Goal: Transaction & Acquisition: Purchase product/service

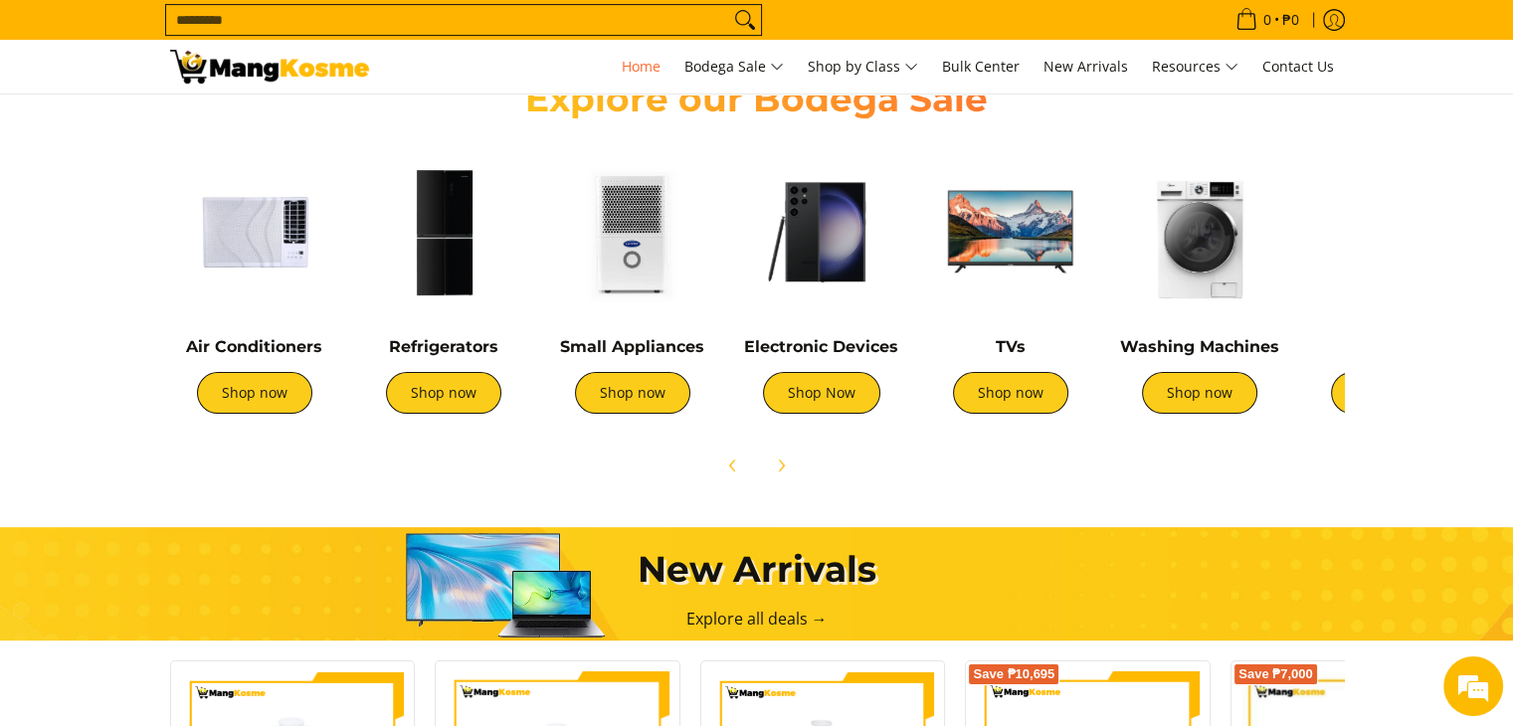
scroll to position [712, 0]
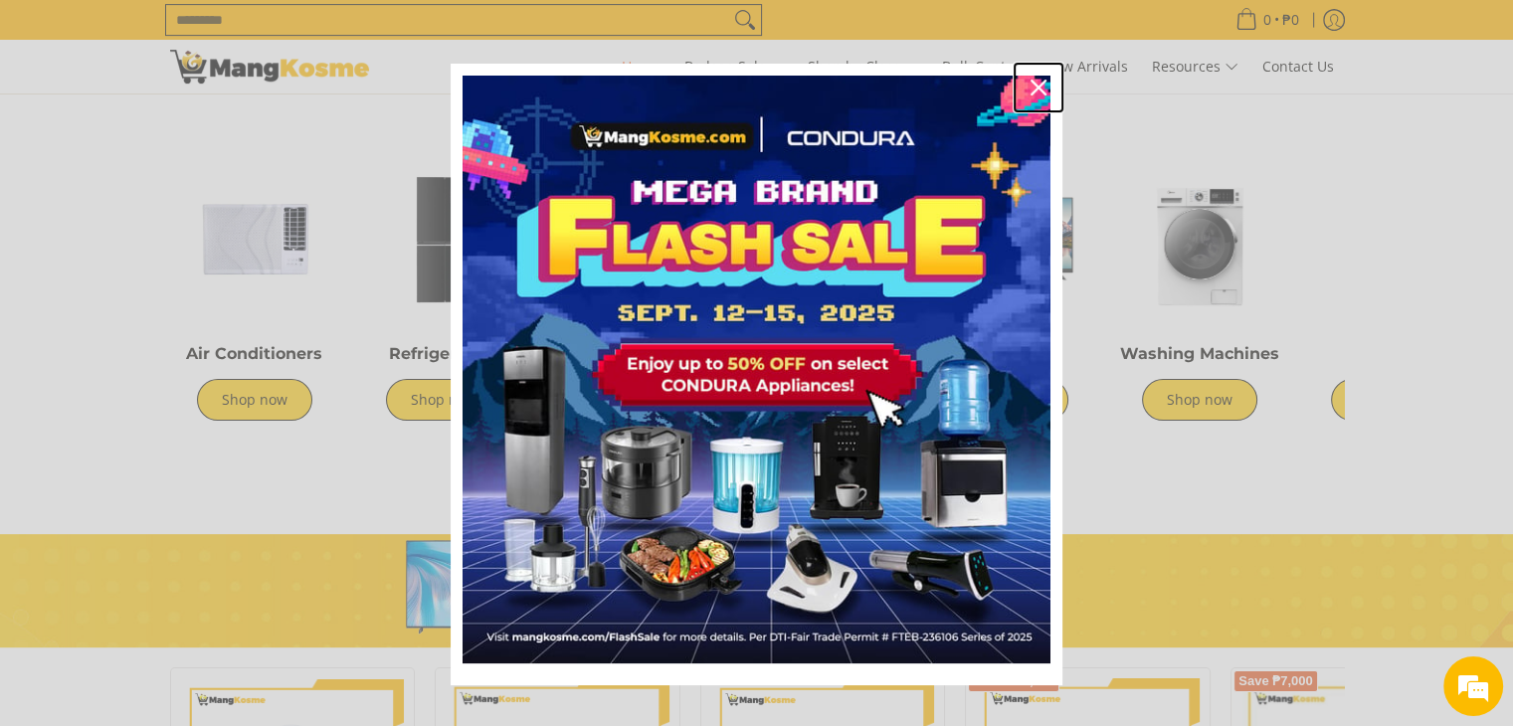
click at [1027, 97] on div "Close" at bounding box center [1039, 88] width 32 height 32
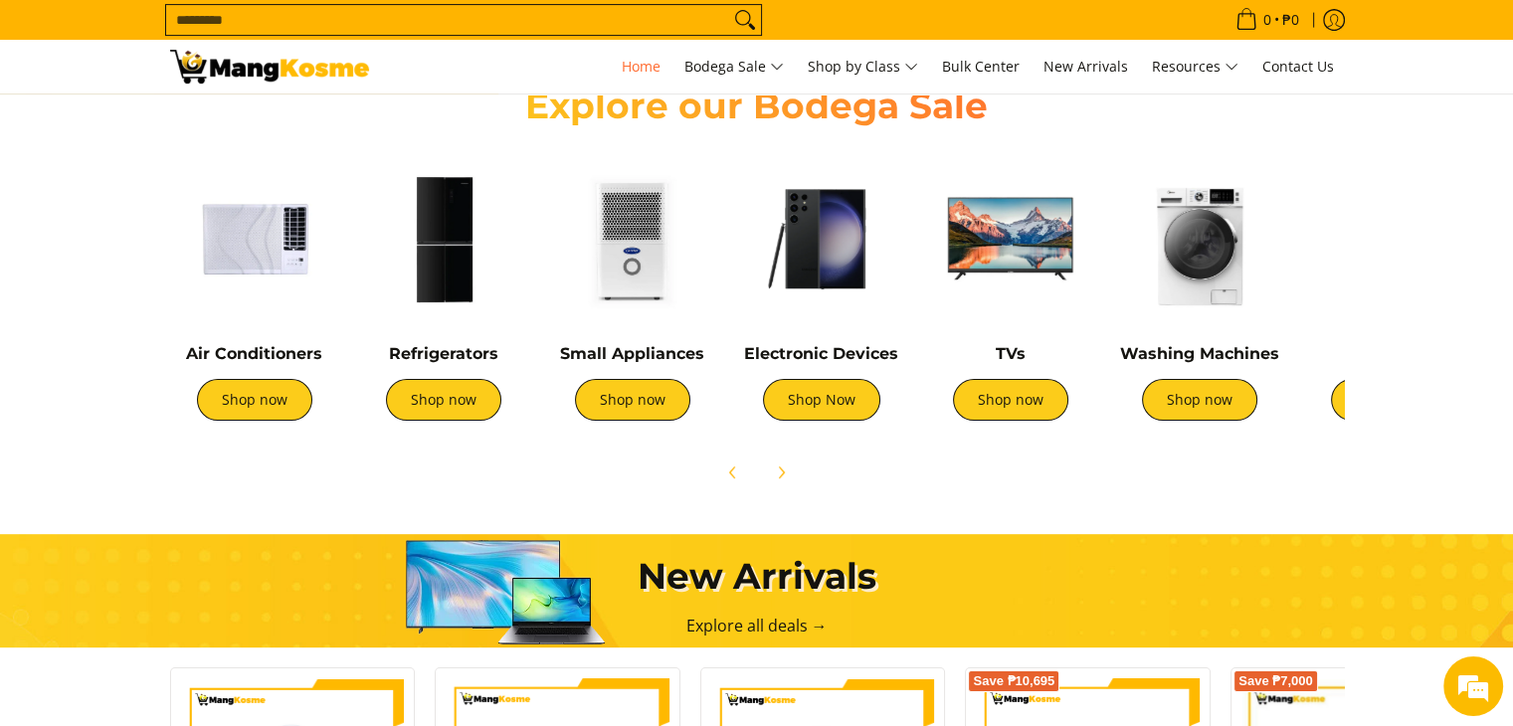
scroll to position [0, 791]
click at [856, 272] on img at bounding box center [821, 238] width 169 height 169
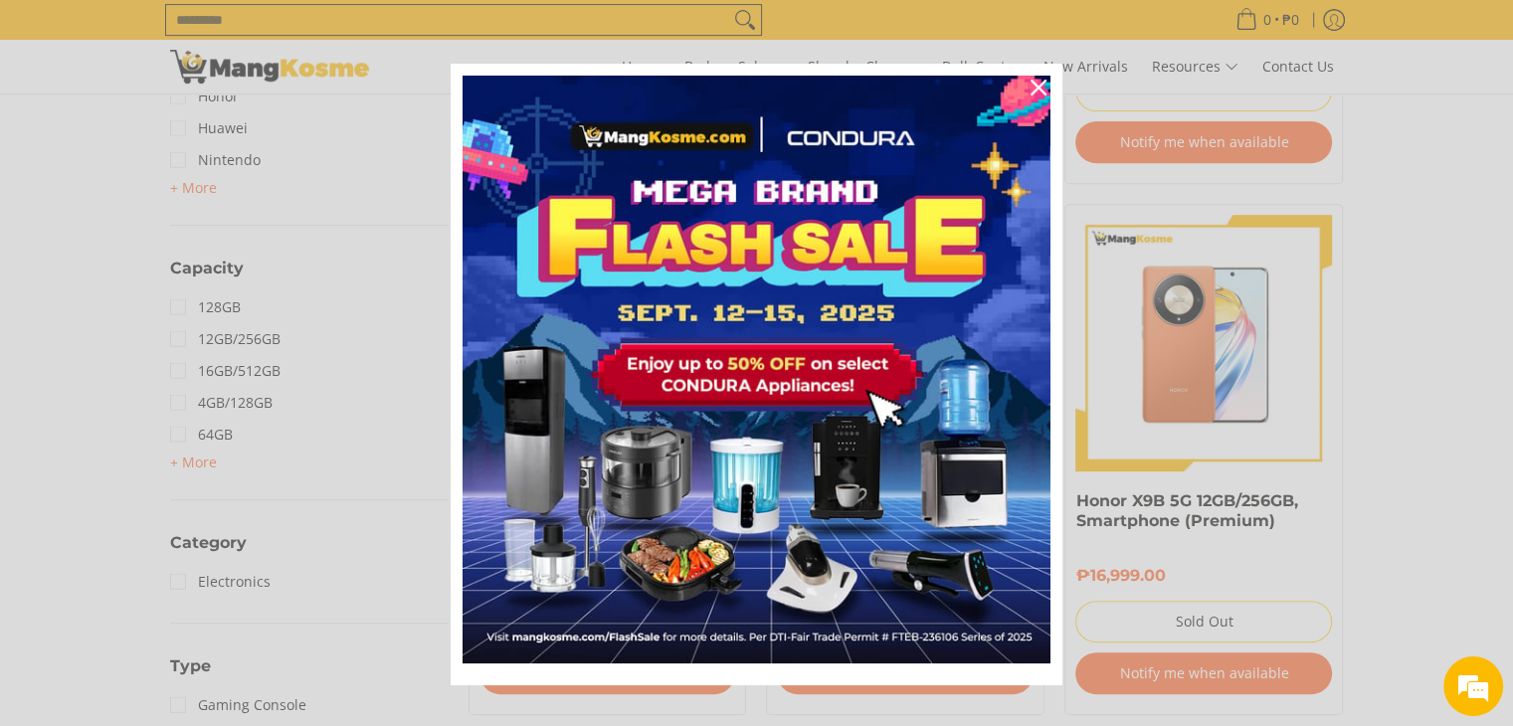
scroll to position [796, 0]
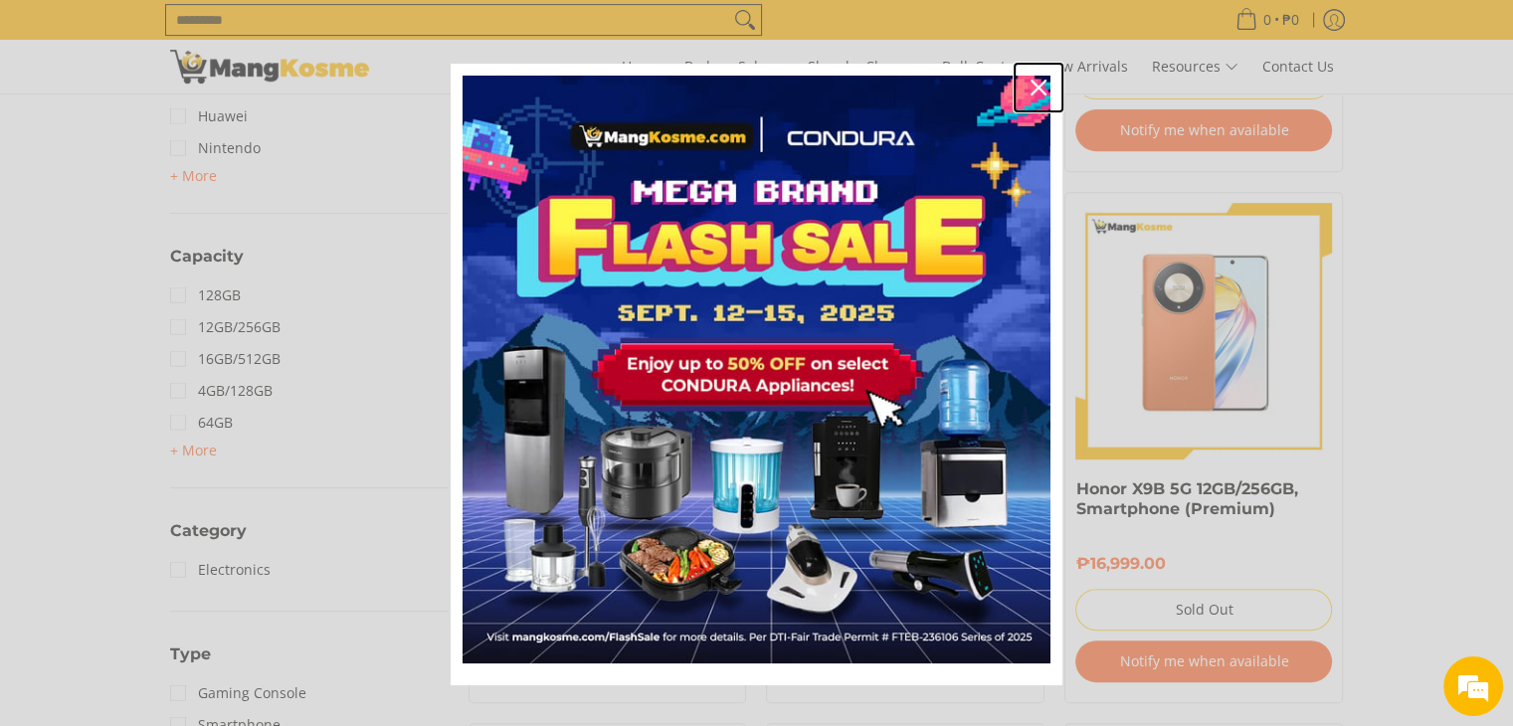
click at [1031, 72] on div "Close" at bounding box center [1039, 88] width 32 height 32
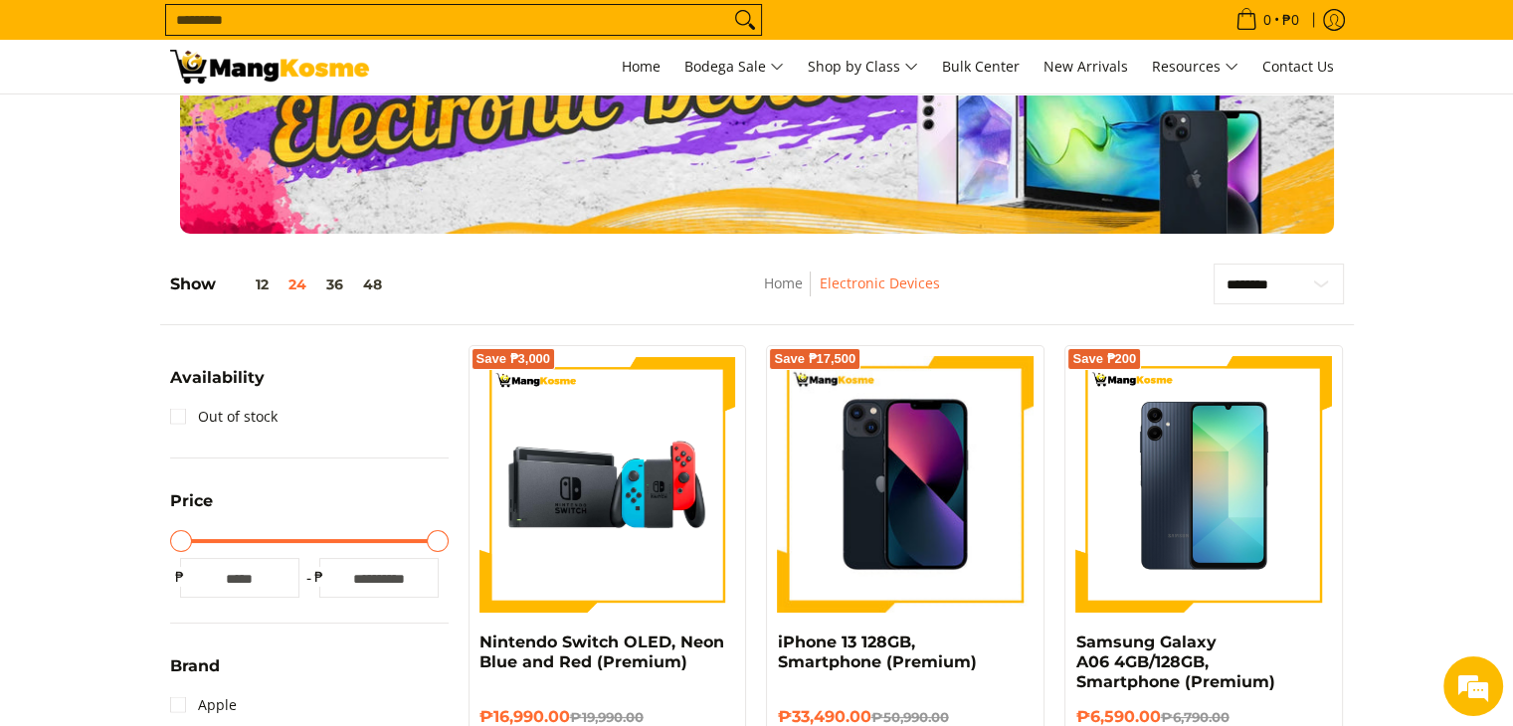
scroll to position [112, 0]
